Goal: Task Accomplishment & Management: Complete application form

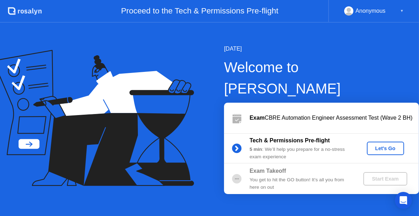
click at [384, 146] on div "Let's Go" at bounding box center [386, 149] width 32 height 6
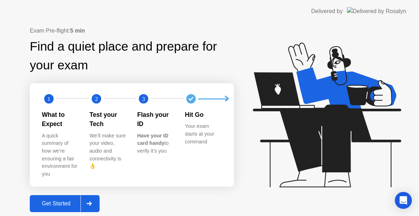
click at [75, 201] on div "Get Started" at bounding box center [56, 204] width 49 height 6
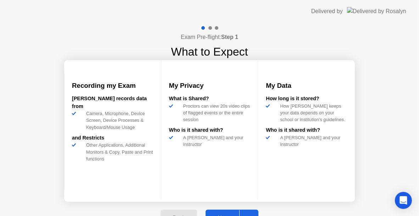
click at [223, 211] on button "Next" at bounding box center [232, 218] width 53 height 17
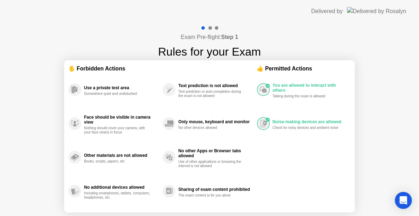
click at [271, 174] on div "You are allowed to interact with others Talking during the exam is allowed Nois…" at bounding box center [304, 141] width 94 height 136
drag, startPoint x: 393, startPoint y: 122, endPoint x: 398, endPoint y: 80, distance: 42.8
click at [398, 80] on div "Exam Pre-flight: Step 1 Rules for your Exam ✋ Forbidden Actions Use a private t…" at bounding box center [209, 135] width 419 height 225
click at [394, 148] on div "Exam Pre-flight: Step 1 Rules for your Exam ✋ Forbidden Actions Use a private t…" at bounding box center [209, 135] width 419 height 225
drag, startPoint x: 366, startPoint y: 173, endPoint x: 388, endPoint y: 66, distance: 110.0
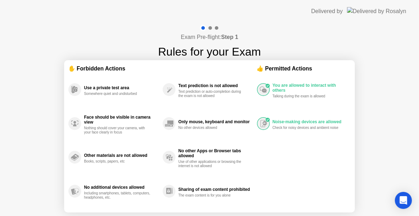
click at [388, 66] on div "Exam Pre-flight: Step 1 Rules for your Exam ✋ Forbidden Actions Use a private t…" at bounding box center [209, 135] width 419 height 225
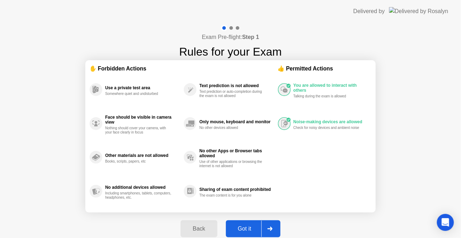
click at [247, 216] on div "Got it" at bounding box center [244, 229] width 33 height 6
select select "**********"
select select "*******"
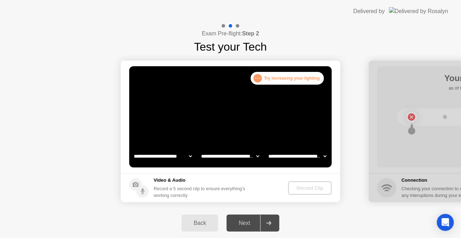
click at [308, 83] on div "Success Clip is correctly recorded." at bounding box center [315, 79] width 18 height 15
click at [177, 153] on select "**********" at bounding box center [163, 156] width 61 height 14
select select "*"
click at [133, 149] on select "**********" at bounding box center [163, 156] width 61 height 14
click at [231, 130] on video at bounding box center [230, 116] width 203 height 101
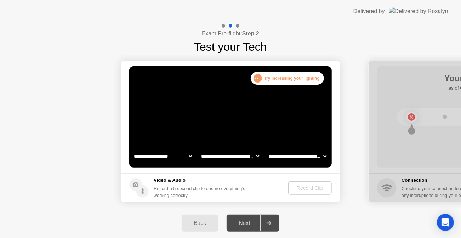
click at [259, 187] on footer "Video & Audio Record a 5 second clip to ensure everything’s working correctly R…" at bounding box center [231, 187] width 220 height 29
click at [336, 189] on footer "Video & Audio Record a 5 second clip to ensure everything’s working correctly R…" at bounding box center [231, 187] width 220 height 29
click at [291, 78] on div ". . . Try increasing your lighting" at bounding box center [287, 78] width 73 height 13
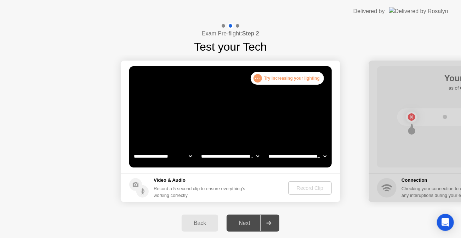
click at [291, 78] on div ". . . Try increasing your lighting" at bounding box center [287, 78] width 73 height 13
click at [293, 22] on header "Delivered by" at bounding box center [230, 11] width 461 height 23
